Goal: Task Accomplishment & Management: Complete application form

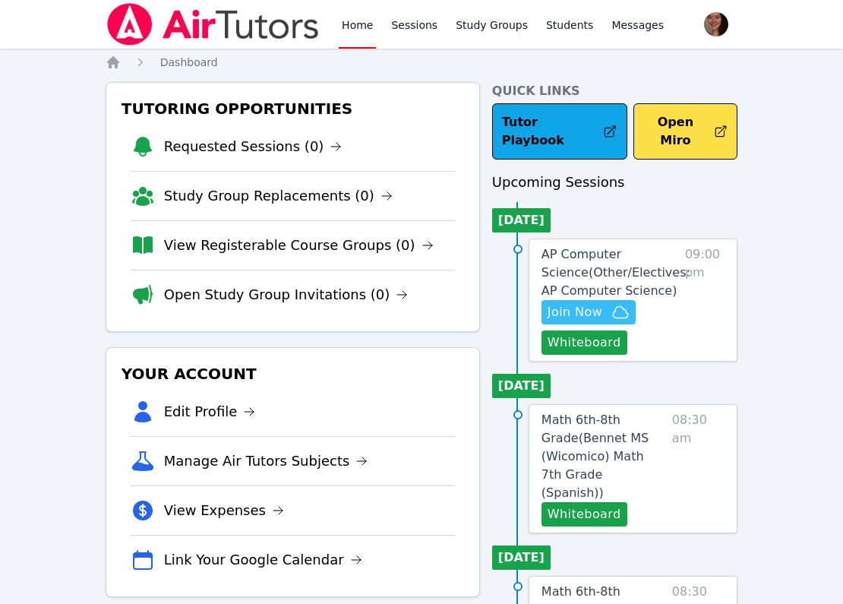
click at [596, 303] on span "Join Now" at bounding box center [575, 312] width 55 height 18
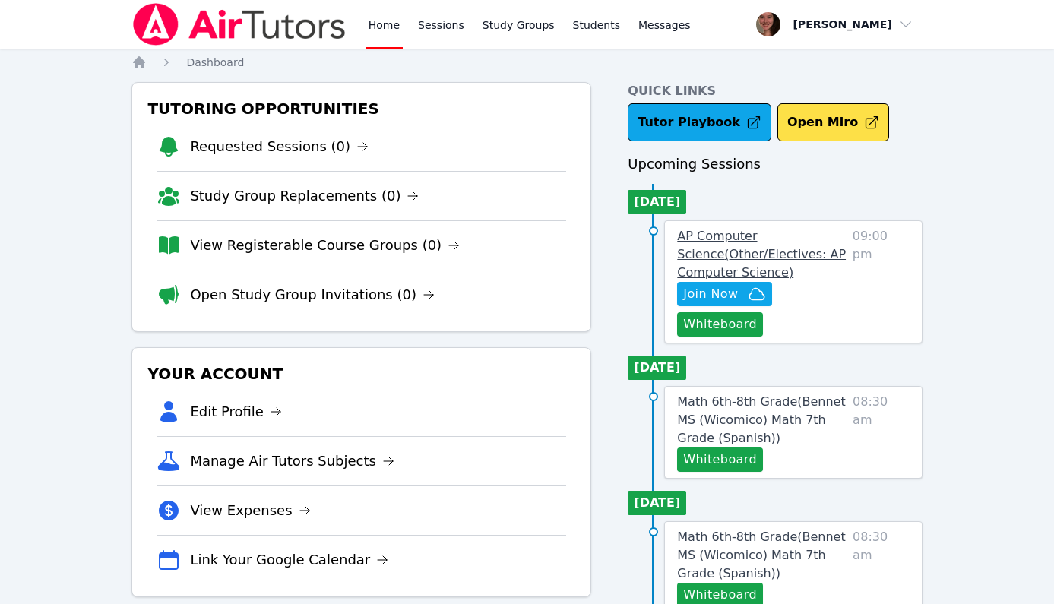
click at [717, 246] on link "AP Computer Science ( Other/Electives: AP Computer Science )" at bounding box center [761, 254] width 169 height 55
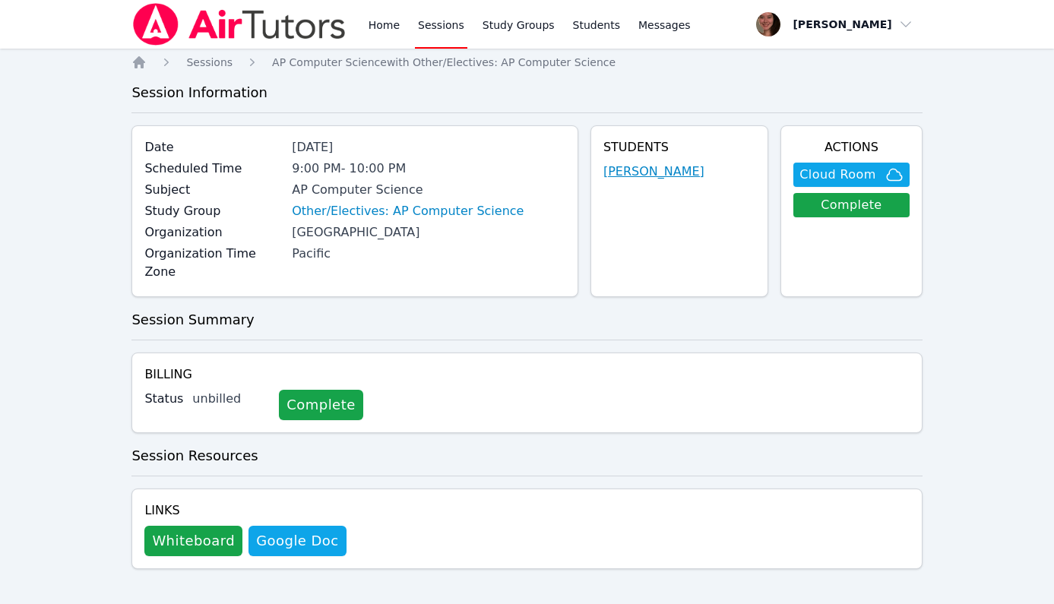
click at [639, 172] on link "Jason Escobar" at bounding box center [653, 172] width 101 height 18
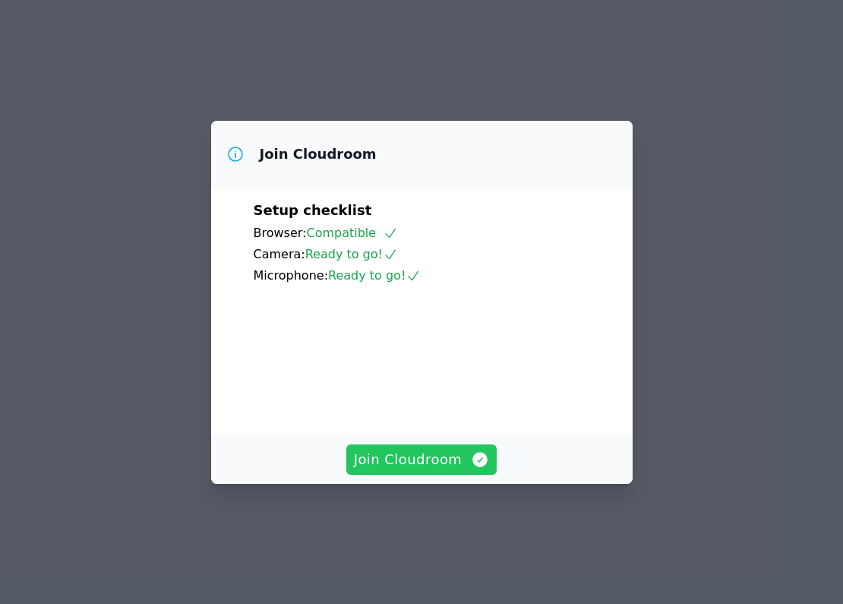
click at [454, 475] on button "Join Cloudroom" at bounding box center [421, 460] width 151 height 30
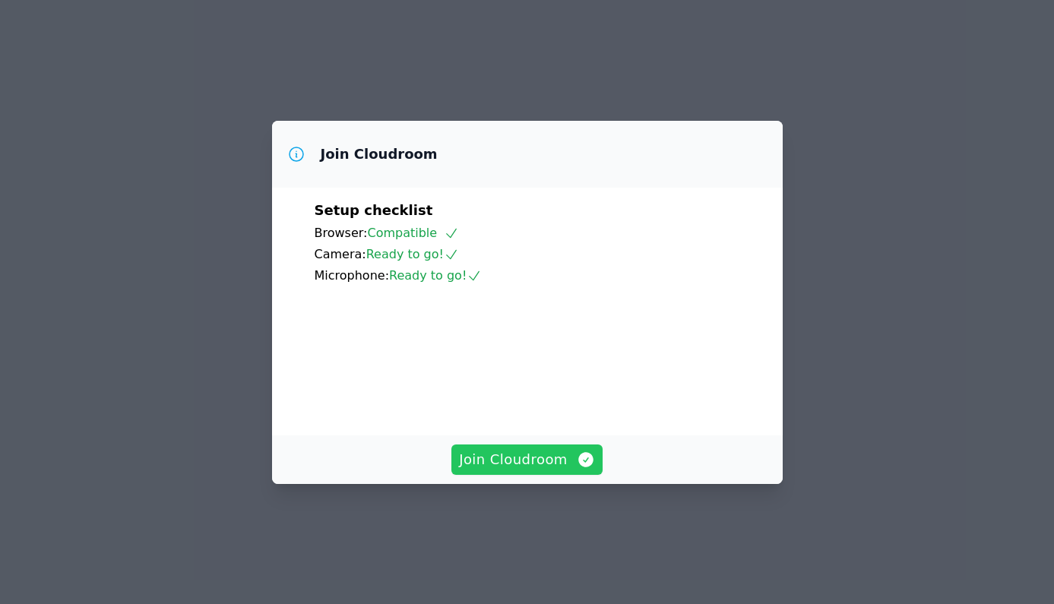
click at [530, 470] on span "Join Cloudroom" at bounding box center [527, 459] width 136 height 21
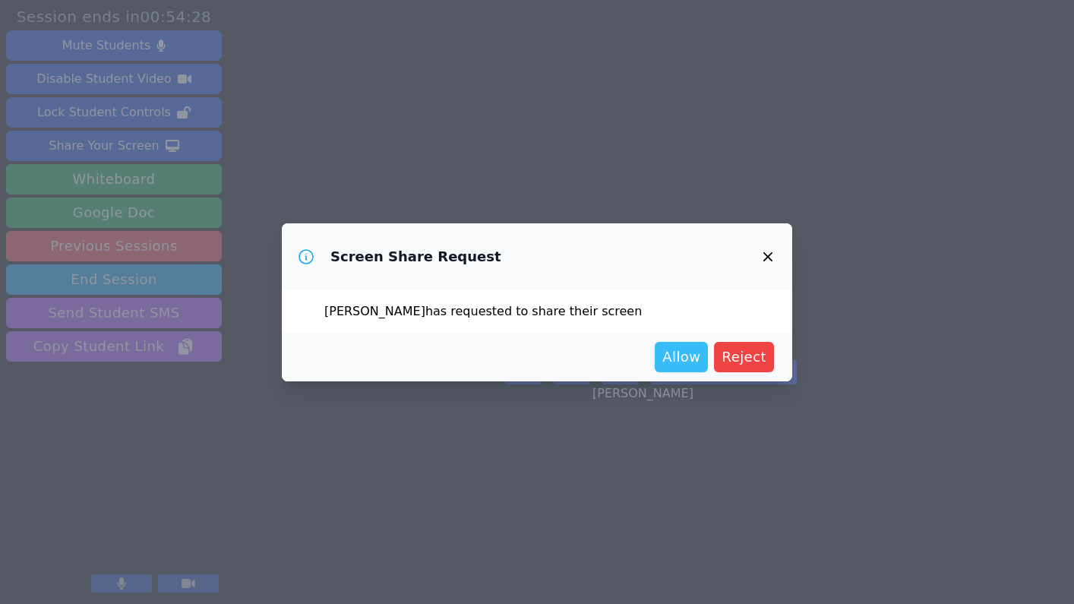
click at [681, 366] on span "Allow" at bounding box center [682, 356] width 38 height 21
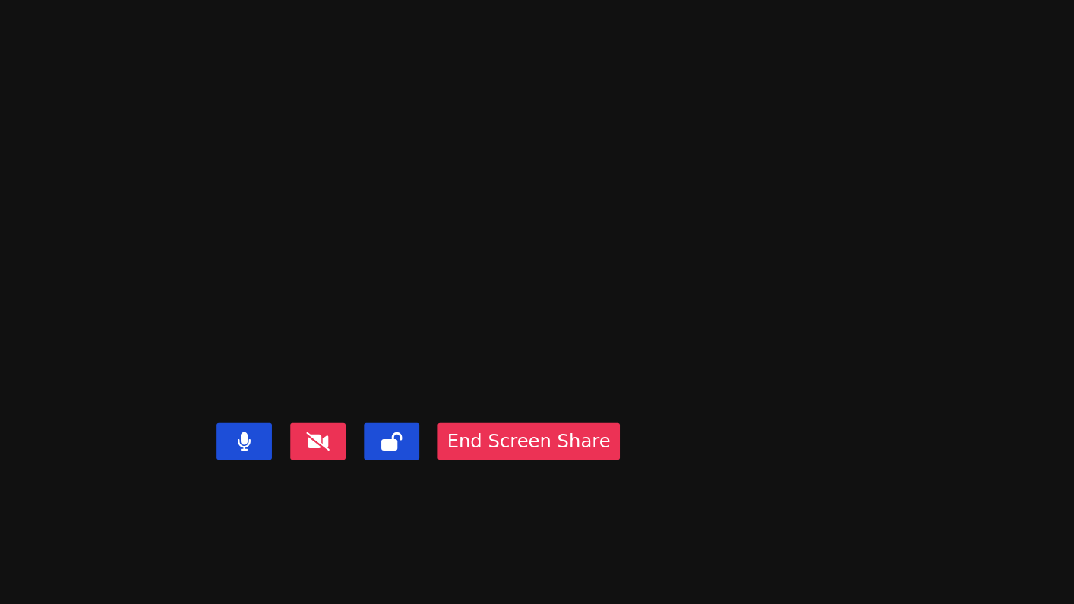
click at [666, 248] on video at bounding box center [552, 272] width 228 height 150
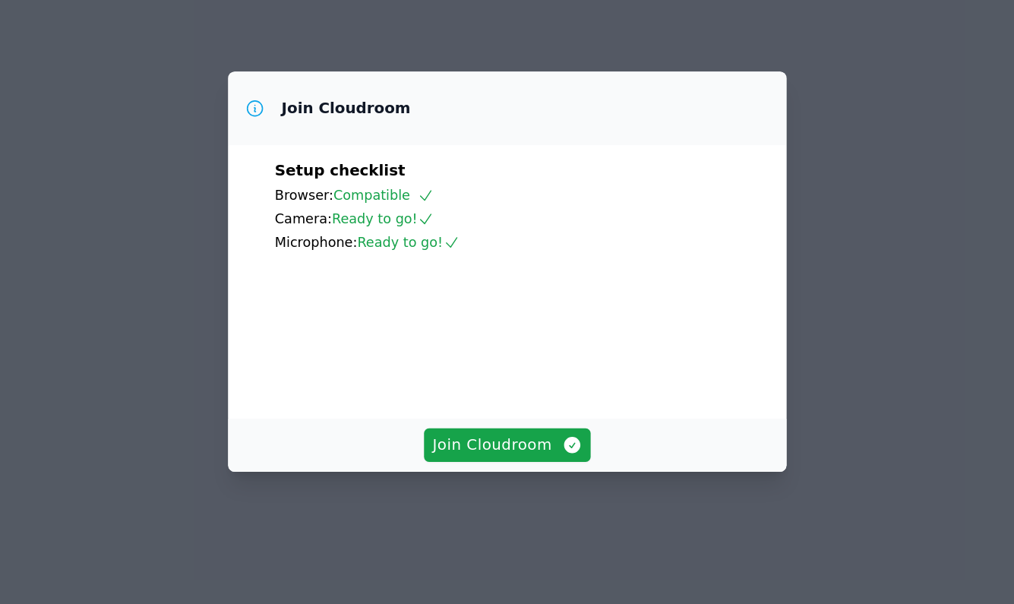
click at [492, 467] on div "Join Cloudroom" at bounding box center [508, 459] width 508 height 49
click at [498, 470] on span "Join Cloudroom" at bounding box center [507, 459] width 136 height 21
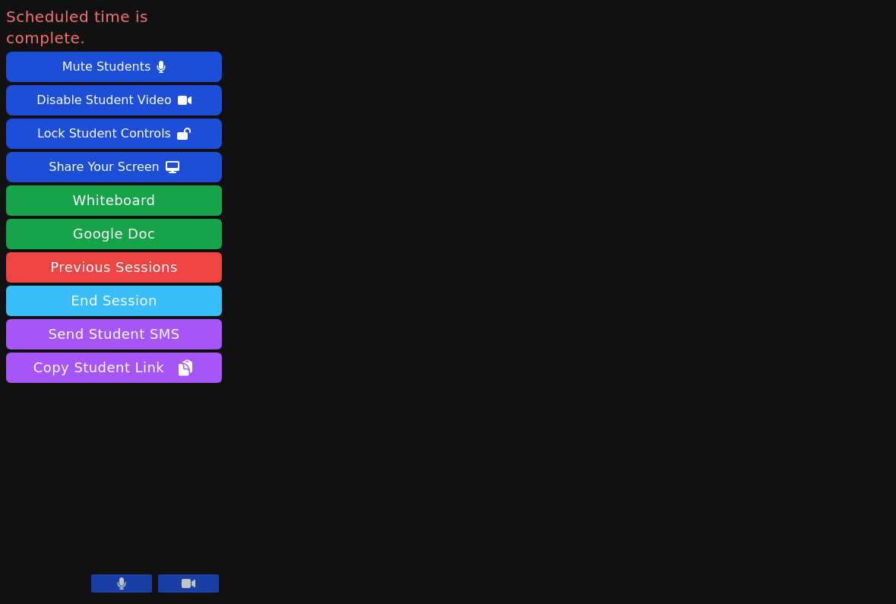
click at [141, 286] on button "End Session" at bounding box center [114, 301] width 216 height 30
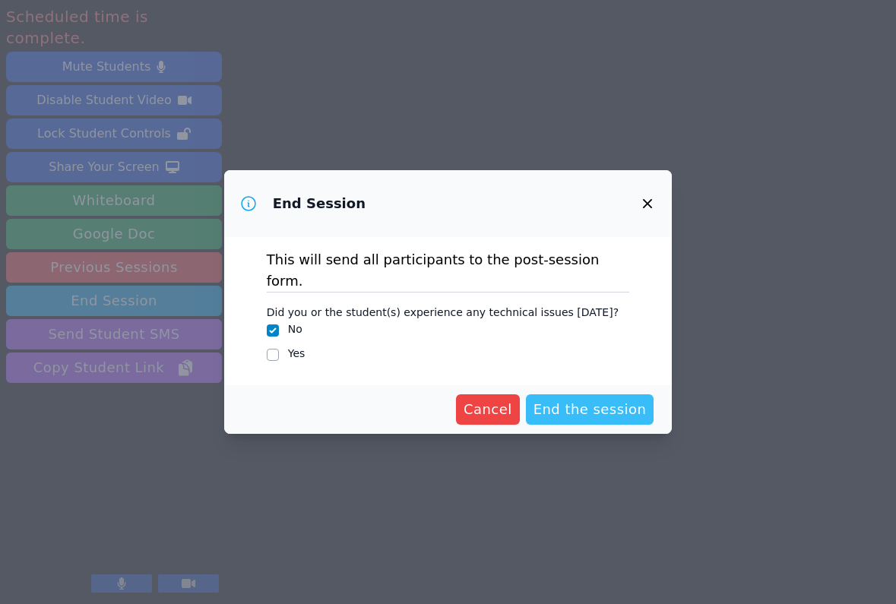
click at [584, 408] on span "End the session" at bounding box center [589, 409] width 113 height 21
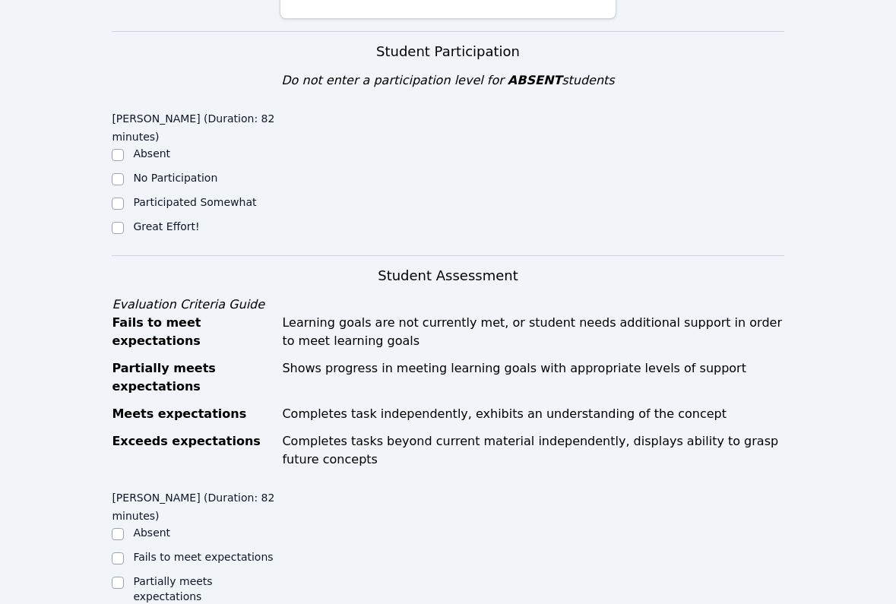
scroll to position [331, 0]
click at [124, 227] on div "Great Effort!" at bounding box center [196, 227] width 168 height 18
click at [122, 226] on input "Great Effort!" at bounding box center [118, 227] width 12 height 12
checkbox input "true"
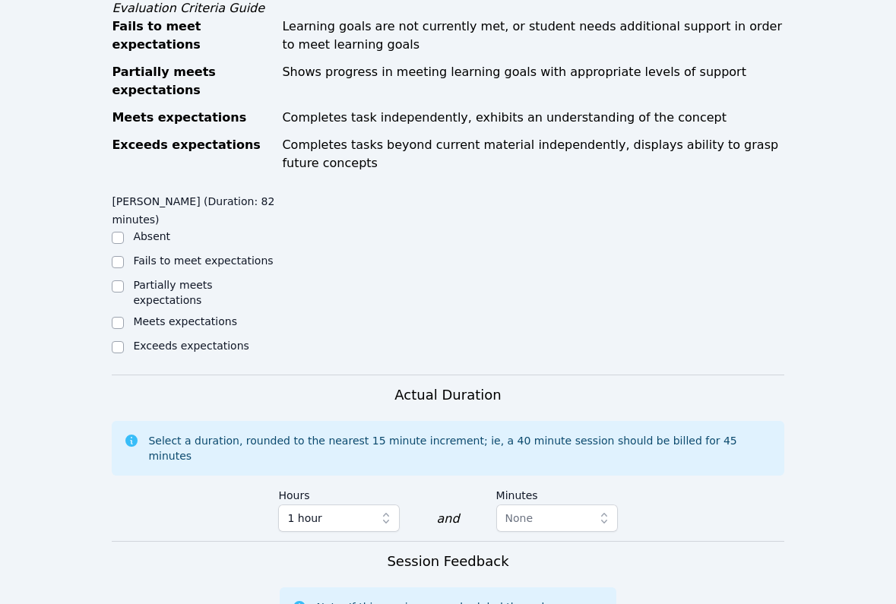
scroll to position [647, 0]
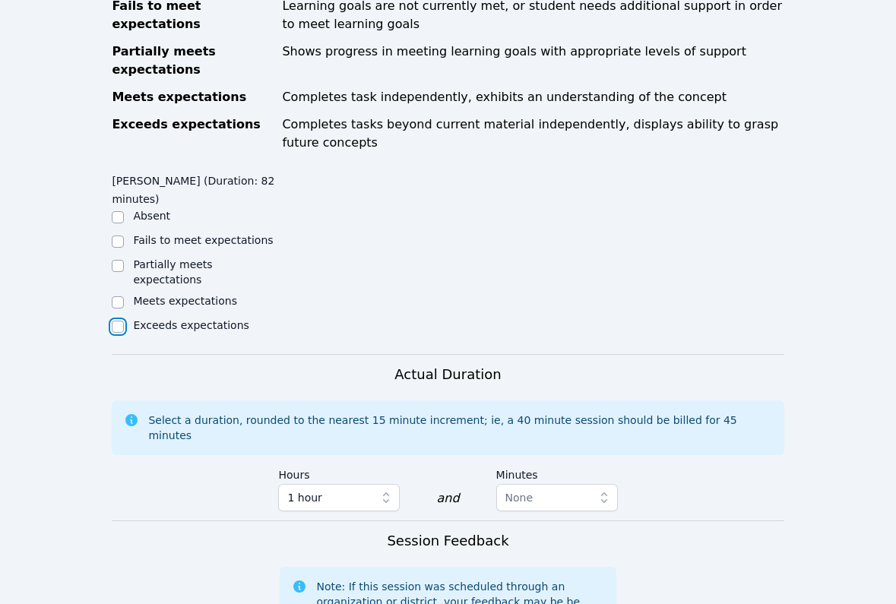
click at [121, 321] on input "Exceeds expectations" at bounding box center [118, 327] width 12 height 12
checkbox input "true"
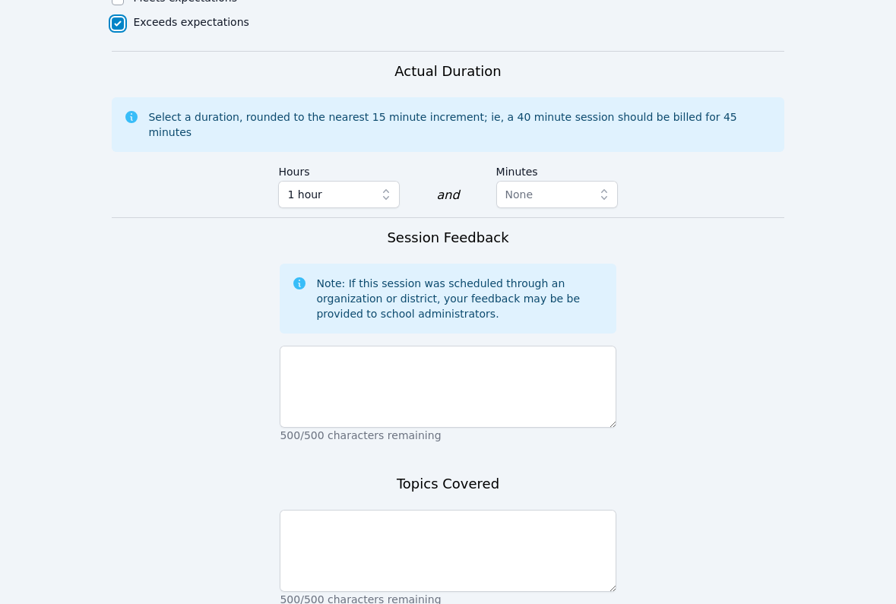
scroll to position [959, 0]
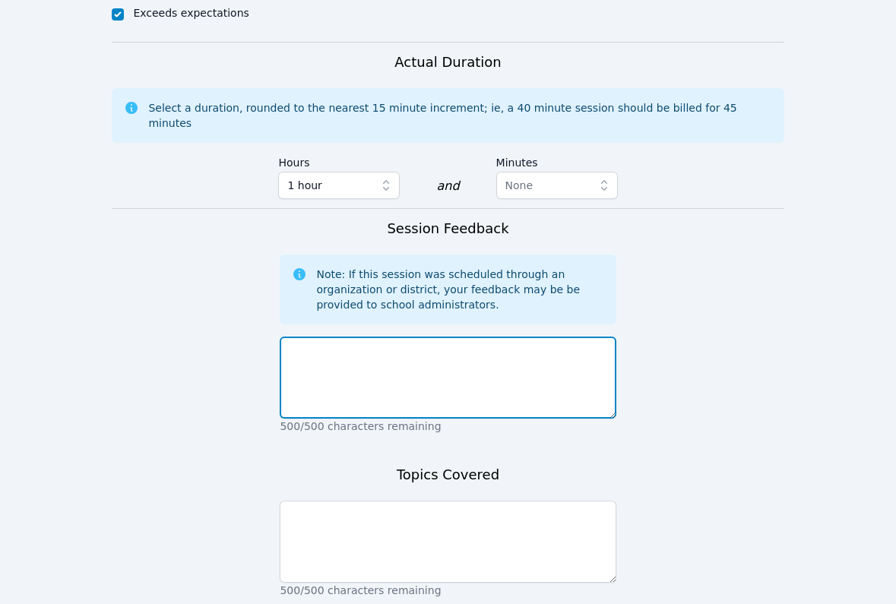
click at [383, 380] on textarea at bounding box center [448, 378] width 336 height 82
click at [321, 337] on textarea "[PERSON_NAME] did a terrific job" at bounding box center [448, 378] width 336 height 82
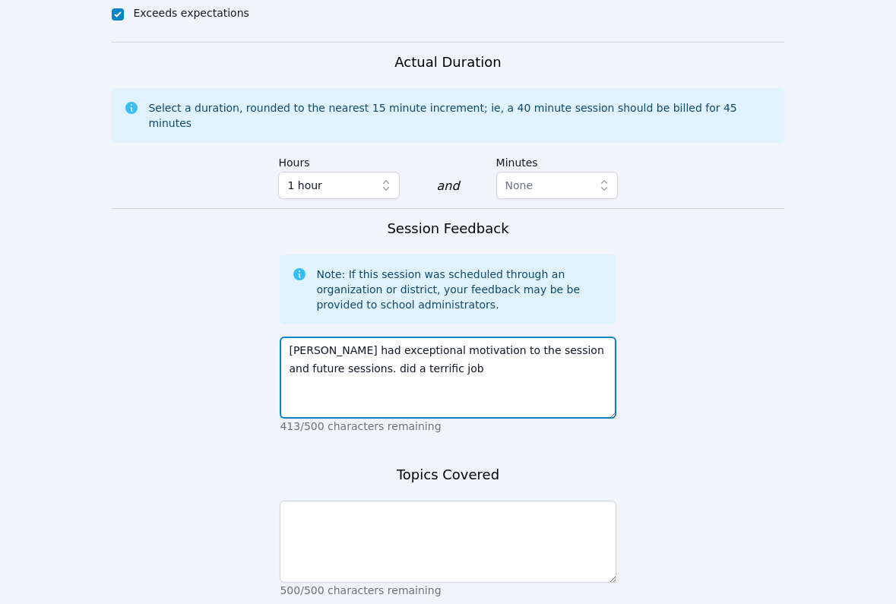
click at [326, 337] on textarea "[PERSON_NAME] had exceptional motivation to the session and future sessions. di…" at bounding box center [448, 378] width 336 height 82
click at [344, 341] on textarea "[PERSON_NAME] showed exceptional motivation to the session and future sessions.…" at bounding box center [448, 378] width 336 height 82
click at [337, 346] on textarea "[PERSON_NAME] showed exceptional motivation to the session and future sessions.…" at bounding box center [448, 378] width 336 height 82
click at [443, 337] on textarea "[PERSON_NAME] showed exceptional motivation to the session and future sessions …" at bounding box center [448, 378] width 336 height 82
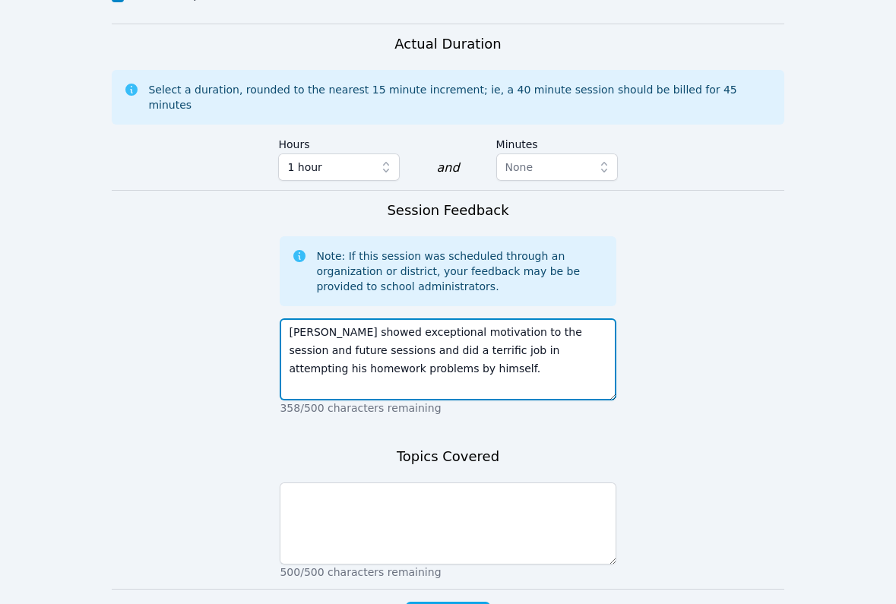
scroll to position [995, 0]
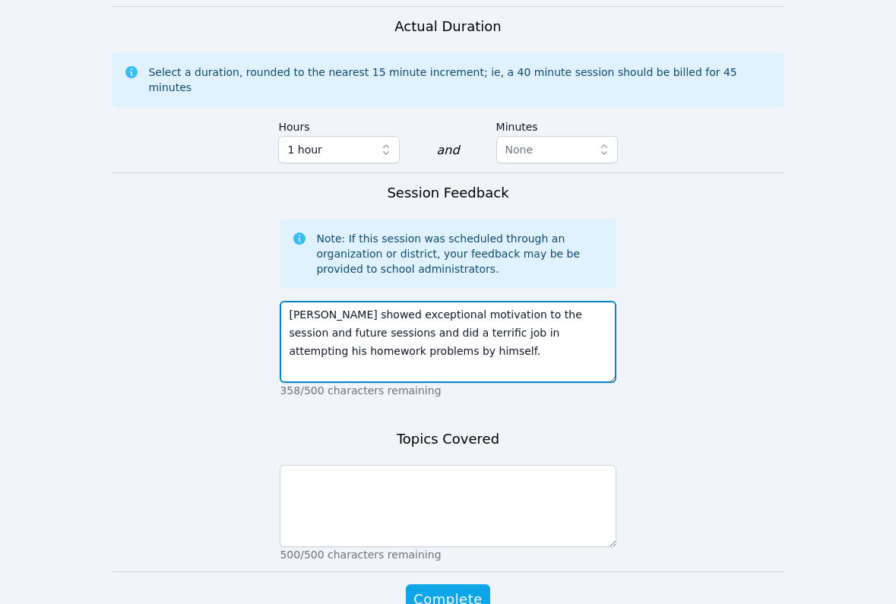
type textarea "[PERSON_NAME] showed exceptional motivation to the session and future sessions …"
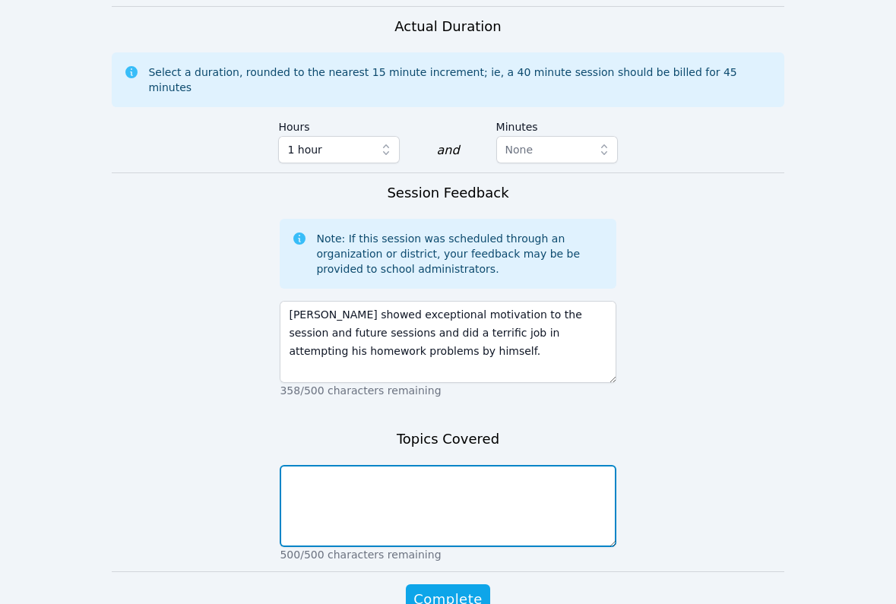
click at [415, 465] on textarea at bounding box center [448, 506] width 336 height 82
click at [454, 465] on textarea "We covered two problems from his homework" at bounding box center [448, 506] width 336 height 82
click at [455, 465] on textarea "We covered two problems from his homework" at bounding box center [448, 506] width 336 height 82
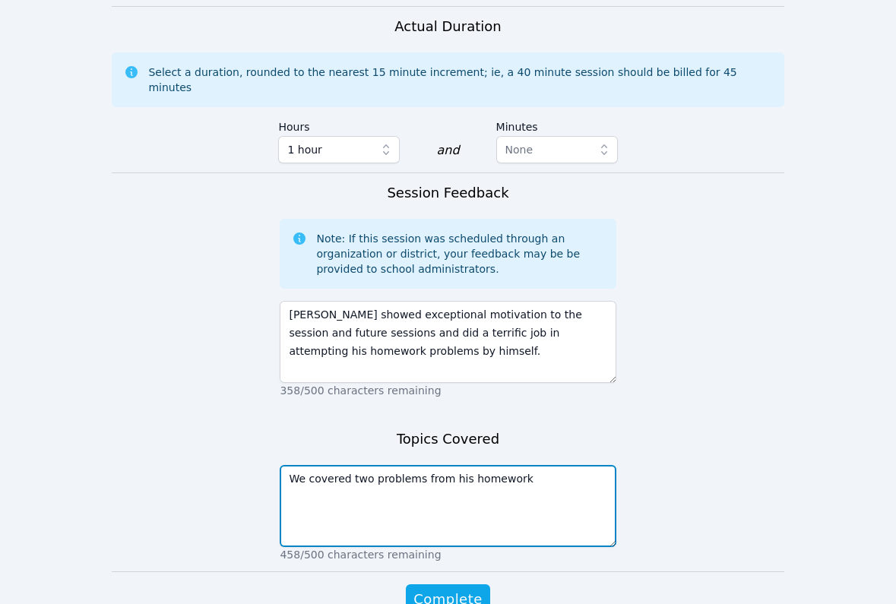
click at [455, 465] on textarea "We covered two problems from his homework" at bounding box center [448, 506] width 336 height 82
click at [585, 465] on textarea "We covered two problems from the assigned homework" at bounding box center [448, 506] width 336 height 82
drag, startPoint x: 429, startPoint y: 494, endPoint x: 429, endPoint y: 465, distance: 28.9
click at [429, 465] on textarea "We covered two problems from the assigned homework that [PERSON_NAME] had gotte…" at bounding box center [448, 506] width 336 height 82
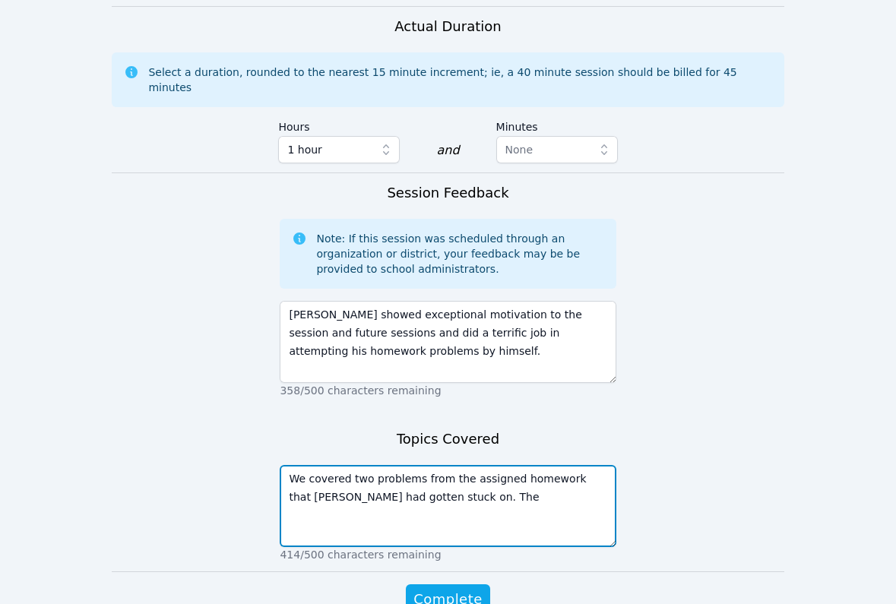
click at [359, 465] on textarea "We covered two problems from the assigned homework that [PERSON_NAME] had gotte…" at bounding box center [448, 506] width 336 height 82
click at [448, 465] on textarea "We covered three problems from the assigned homework that [PERSON_NAME] had got…" at bounding box center [448, 506] width 336 height 82
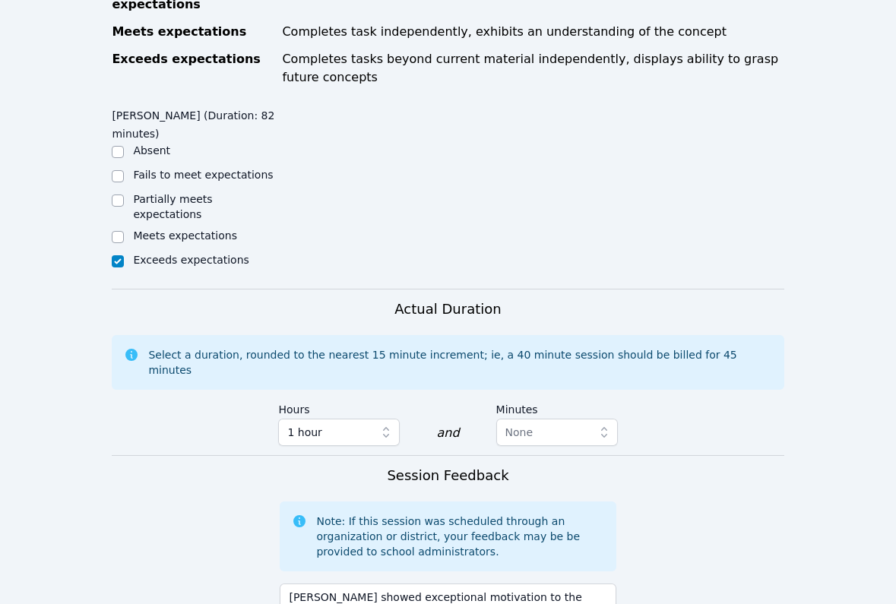
scroll to position [704, 0]
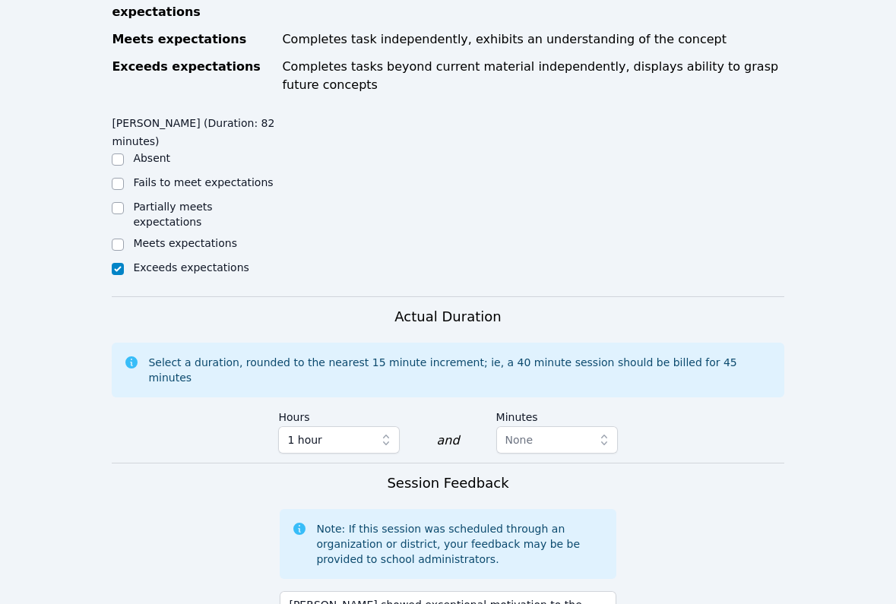
type textarea "We covered three problems from the assigned homework that [PERSON_NAME] had got…"
click at [543, 430] on div "Hours 1 hour and Minutes None" at bounding box center [447, 432] width 339 height 59
click at [543, 426] on button "None" at bounding box center [557, 439] width 122 height 27
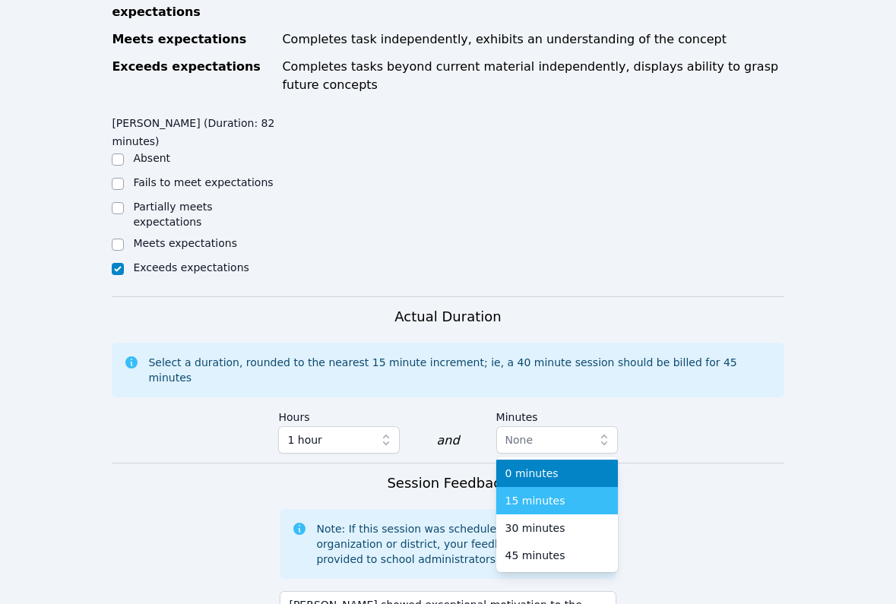
click at [538, 493] on span "15 minutes" at bounding box center [535, 500] width 60 height 15
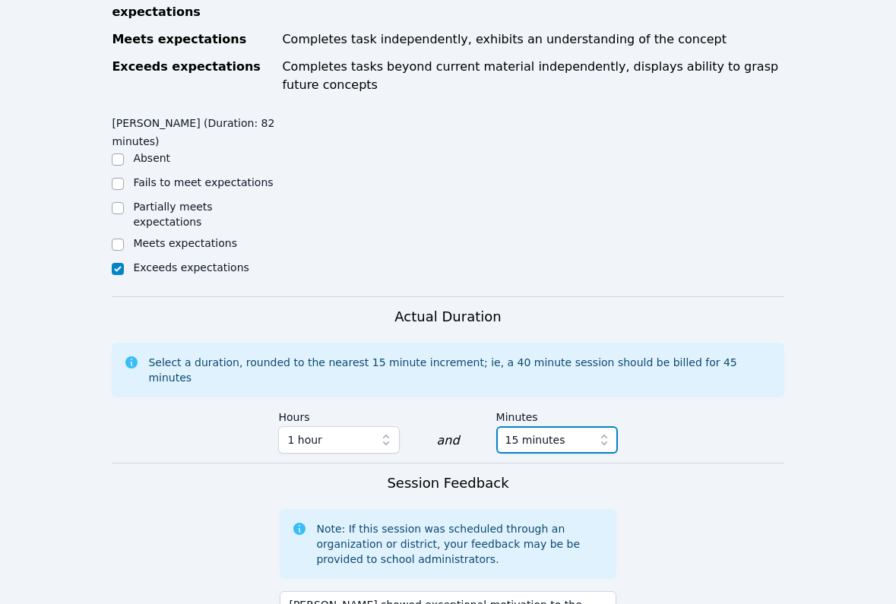
click at [548, 431] on span "15 minutes" at bounding box center [535, 440] width 60 height 18
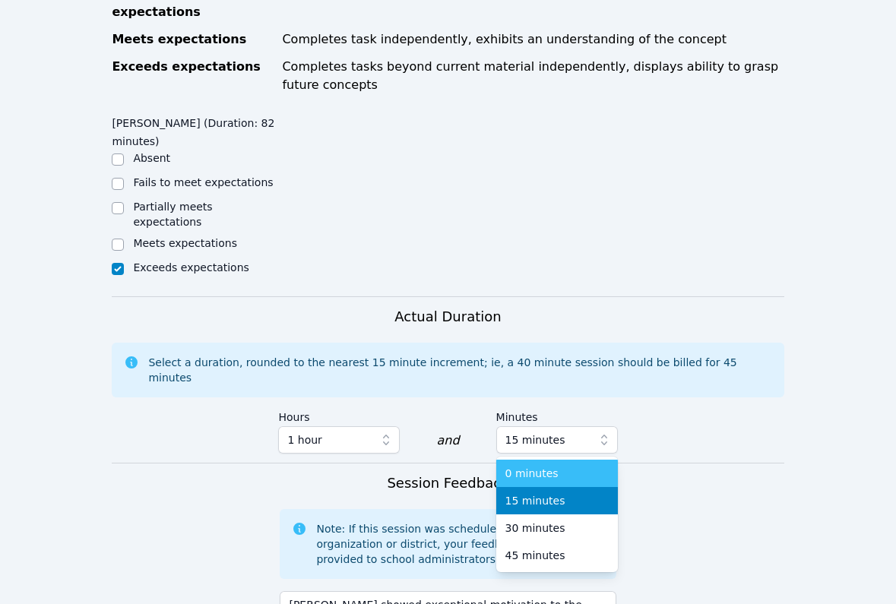
click at [536, 466] on span "0 minutes" at bounding box center [531, 473] width 53 height 15
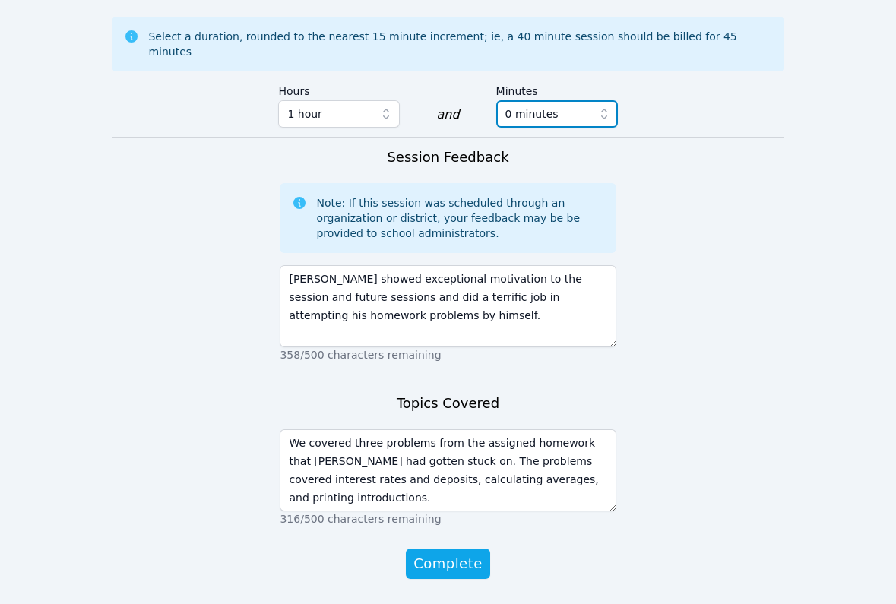
scroll to position [1051, 0]
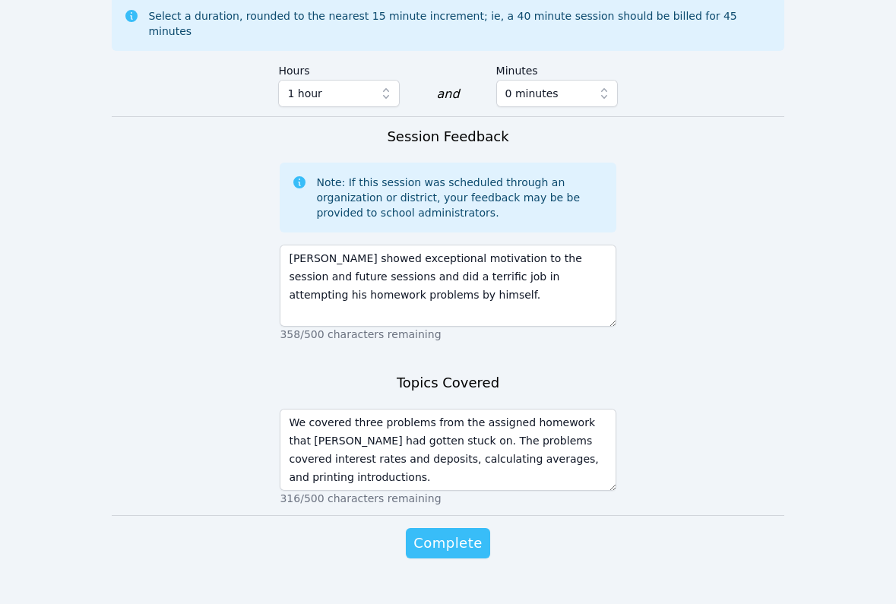
click at [459, 533] on span "Complete" at bounding box center [447, 543] width 68 height 21
